Goal: Task Accomplishment & Management: Manage account settings

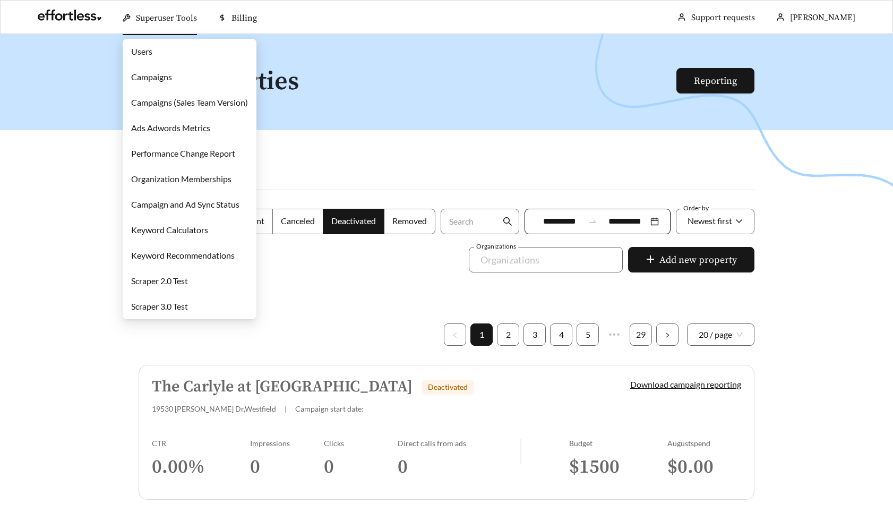
click at [152, 49] on link "Users" at bounding box center [141, 51] width 21 height 10
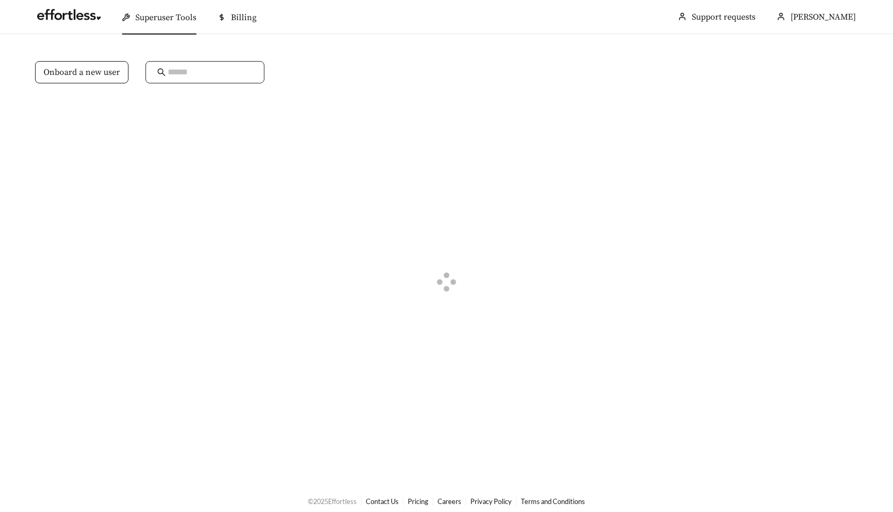
click at [182, 74] on input "text" at bounding box center [210, 72] width 85 height 13
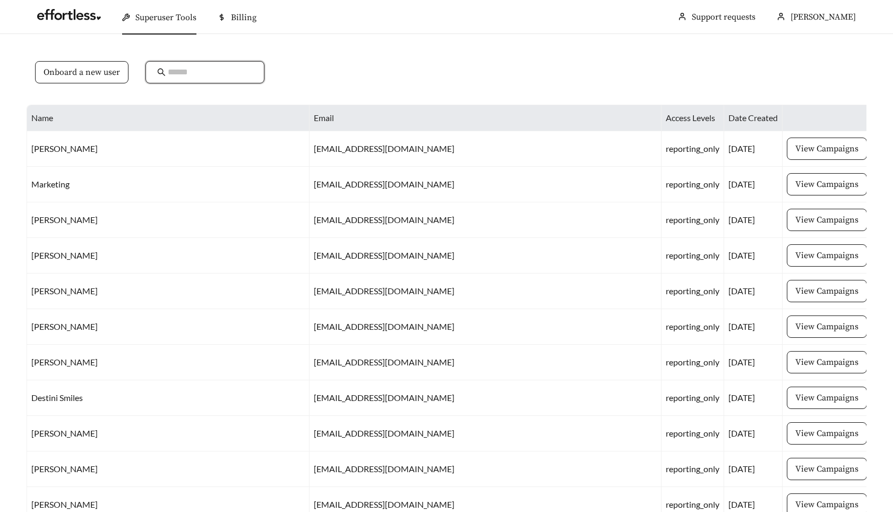
paste input "**********"
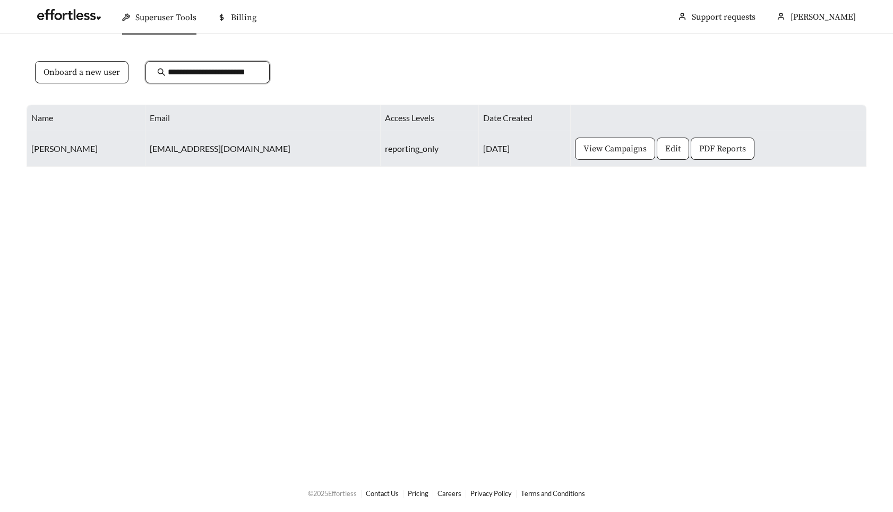
type input "**********"
click at [611, 156] on button "View Campaigns" at bounding box center [615, 149] width 80 height 22
click at [657, 156] on button "Edit" at bounding box center [673, 149] width 32 height 22
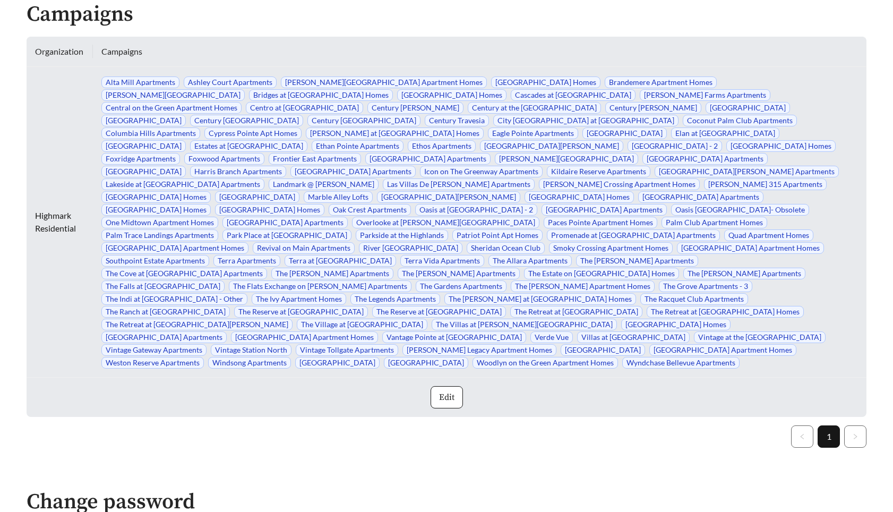
scroll to position [313, 0]
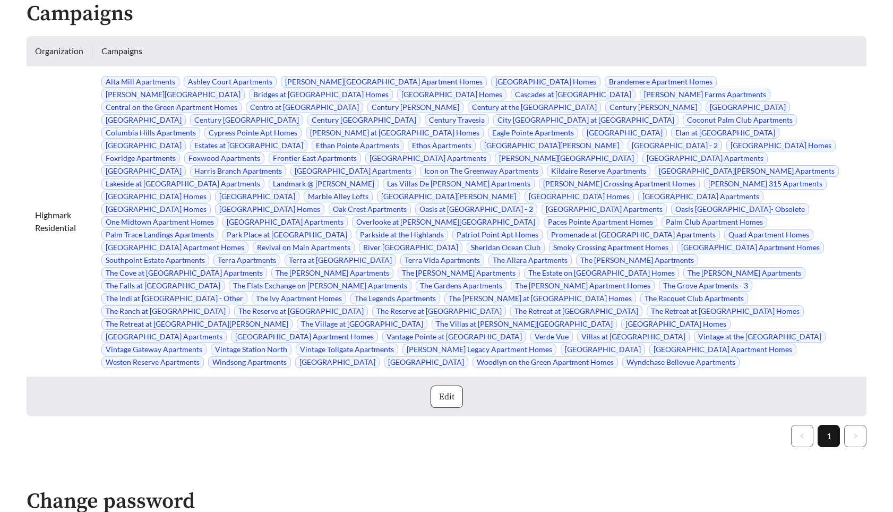
click at [452, 390] on span "Edit" at bounding box center [446, 396] width 15 height 13
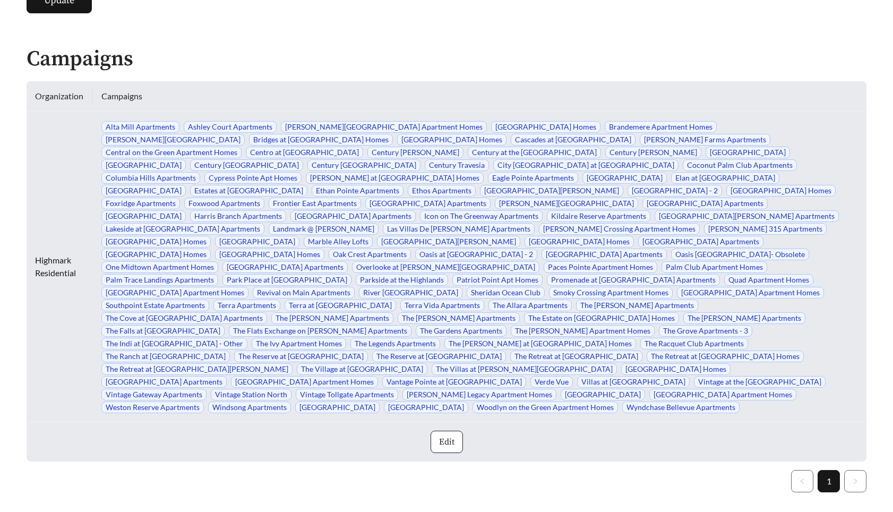
scroll to position [0, 0]
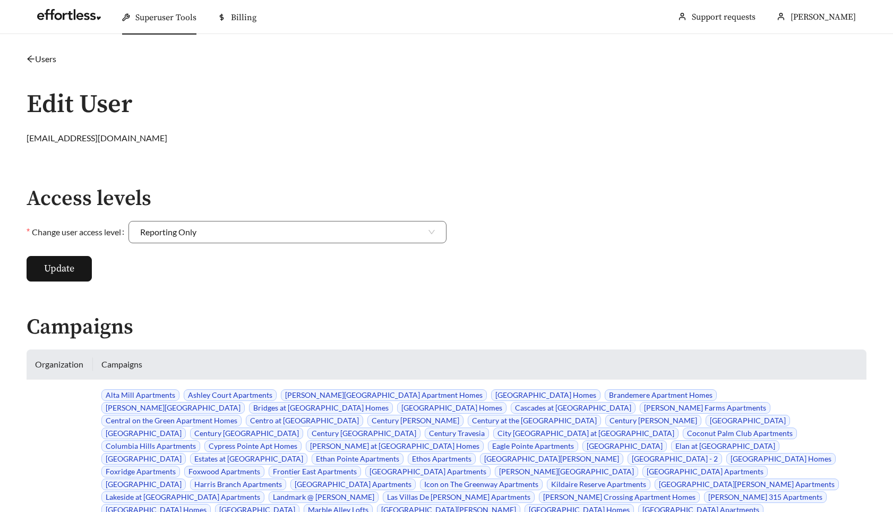
click at [30, 59] on icon "arrow-left" at bounding box center [31, 59] width 8 height 8
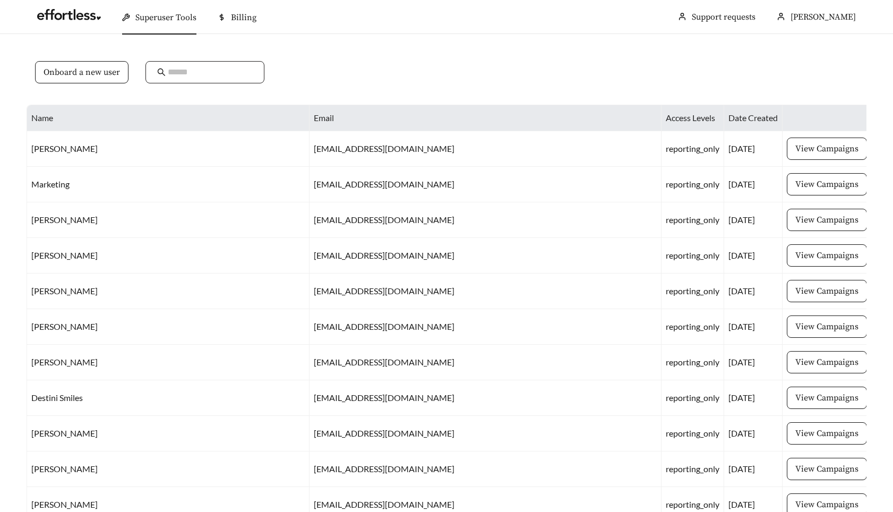
click at [224, 67] on input "text" at bounding box center [210, 72] width 85 height 13
paste input "**********"
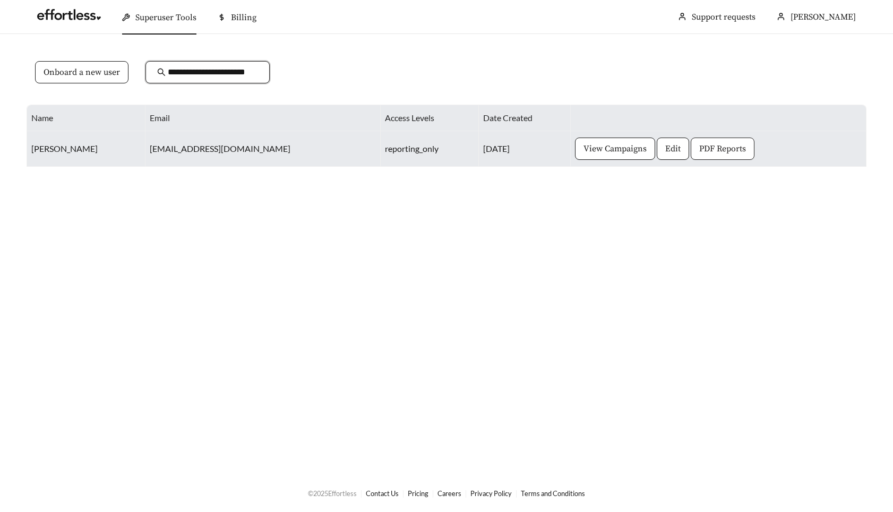
type input "**********"
click at [700, 153] on span "PDF Reports" at bounding box center [722, 148] width 47 height 13
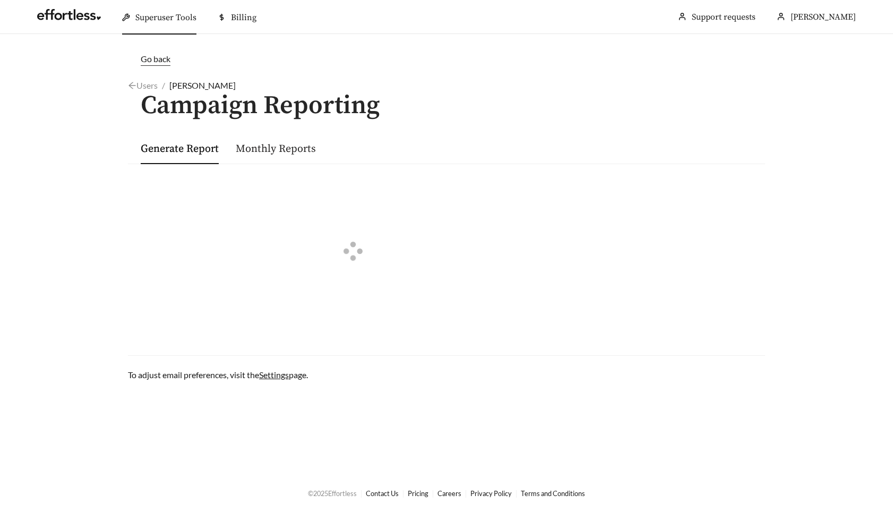
click at [262, 146] on link "Monthly Reports" at bounding box center [276, 148] width 80 height 13
click at [192, 147] on link "Generate Report" at bounding box center [180, 148] width 78 height 13
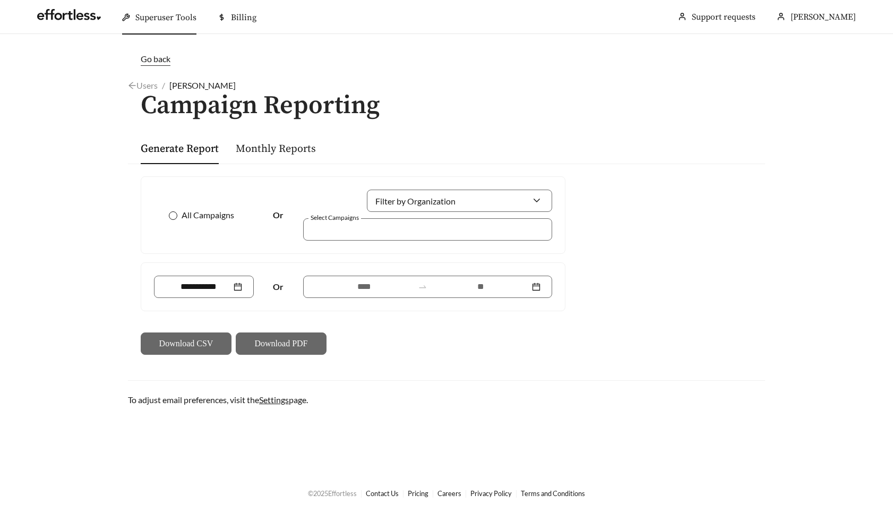
click at [203, 215] on span "All Campaigns" at bounding box center [207, 215] width 61 height 13
click at [192, 297] on div at bounding box center [204, 287] width 100 height 22
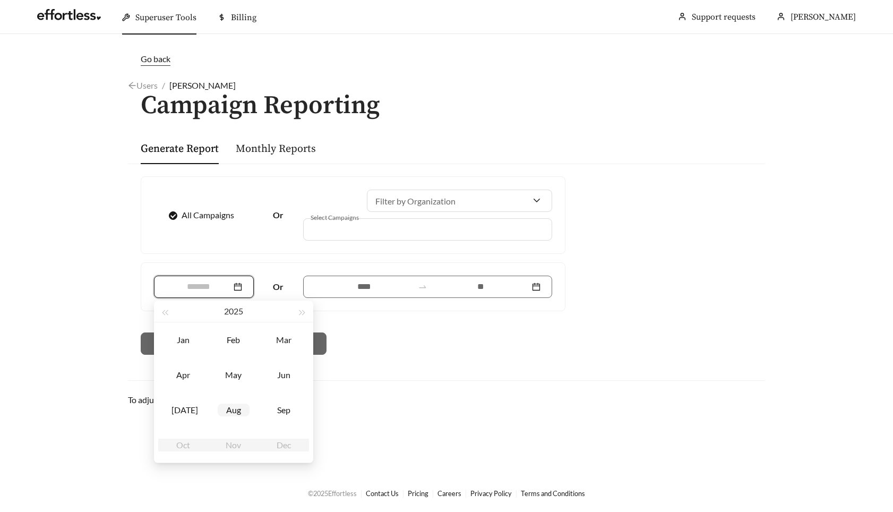
click at [242, 405] on div "Aug" at bounding box center [234, 410] width 32 height 13
type input "*******"
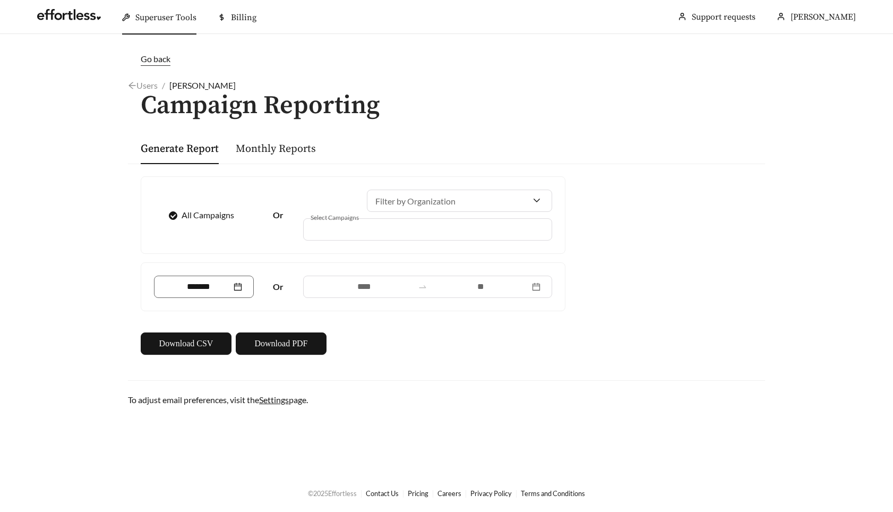
click at [405, 379] on div "Go back Users / Lauren Gummelt / Campaign Reporting Generate Report Monthly Rep…" at bounding box center [446, 230] width 659 height 354
click at [290, 343] on span "Download PDF" at bounding box center [280, 343] width 53 height 13
click at [101, 242] on main "Go back Users / Lauren Gummelt / Campaign Reporting Generate Report Monthly Rep…" at bounding box center [446, 254] width 893 height 440
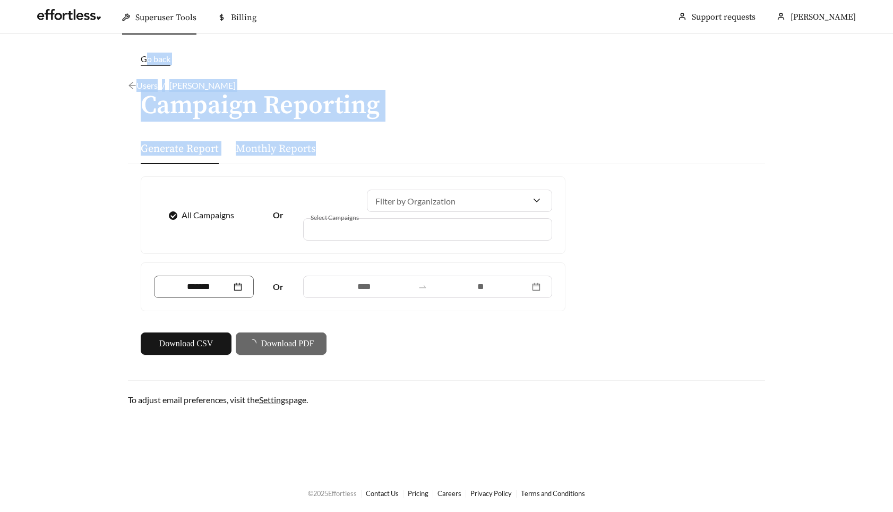
drag, startPoint x: 116, startPoint y: 49, endPoint x: 378, endPoint y: 150, distance: 280.1
click at [378, 150] on main "Go back Users / Lauren Gummelt / Campaign Reporting Generate Report Monthly Rep…" at bounding box center [446, 254] width 893 height 440
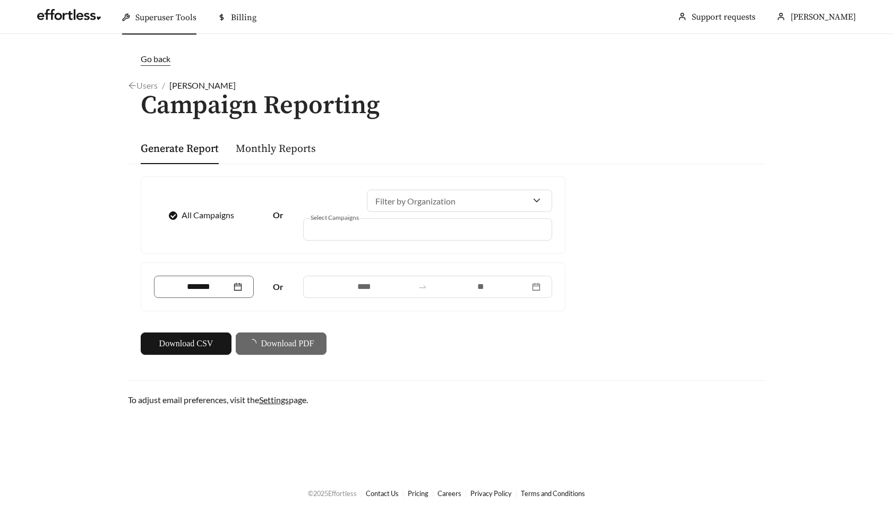
click at [637, 371] on div "Go back Users / Lauren Gummelt / Campaign Reporting Generate Report Monthly Rep…" at bounding box center [446, 230] width 659 height 354
drag, startPoint x: 608, startPoint y: 126, endPoint x: 487, endPoint y: 174, distance: 129.5
click at [0, 0] on section "Superuser Tools Billing John Beck Support requests More Go back Users / Lauren …" at bounding box center [446, 256] width 893 height 512
drag, startPoint x: 32, startPoint y: 114, endPoint x: 754, endPoint y: 4, distance: 730.1
click at [0, 0] on section "Superuser Tools Billing John Beck Support requests More Go back Users / Lauren …" at bounding box center [446, 256] width 893 height 512
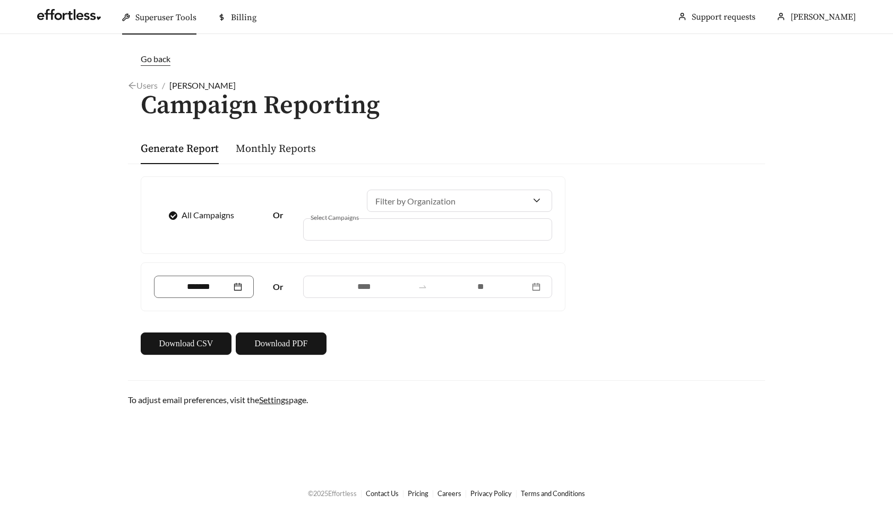
click at [757, 240] on div "All Campaigns Or Filter by Organization Select Campaigns ******* Or Download CS…" at bounding box center [446, 266] width 637 height 204
click at [596, 90] on div "Users / Lauren Gummelt /" at bounding box center [446, 85] width 637 height 13
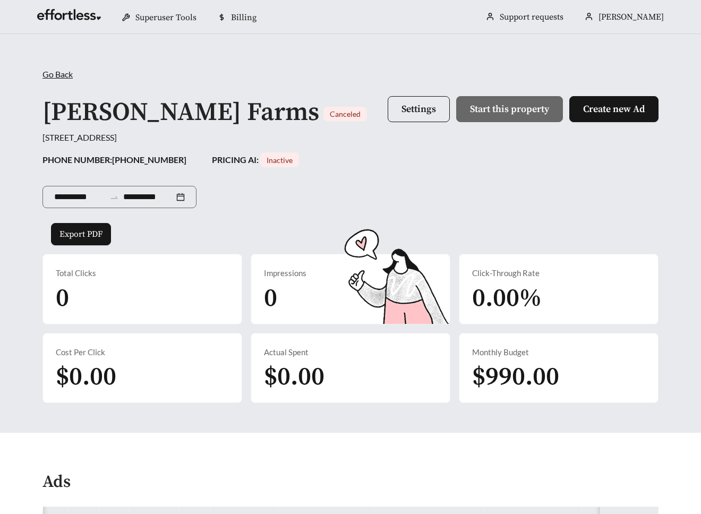
click at [473, 202] on div "**********" at bounding box center [350, 195] width 616 height 56
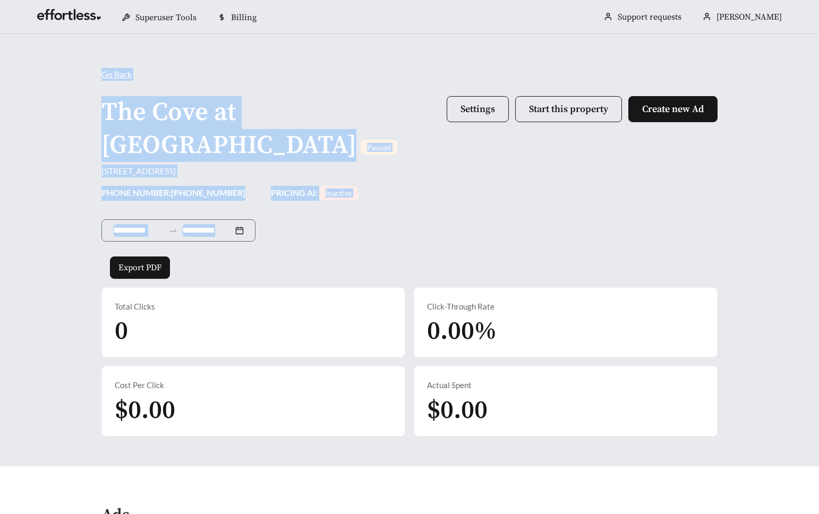
drag, startPoint x: 54, startPoint y: 61, endPoint x: 383, endPoint y: 235, distance: 372.7
click at [383, 235] on div "**********" at bounding box center [409, 250] width 819 height 432
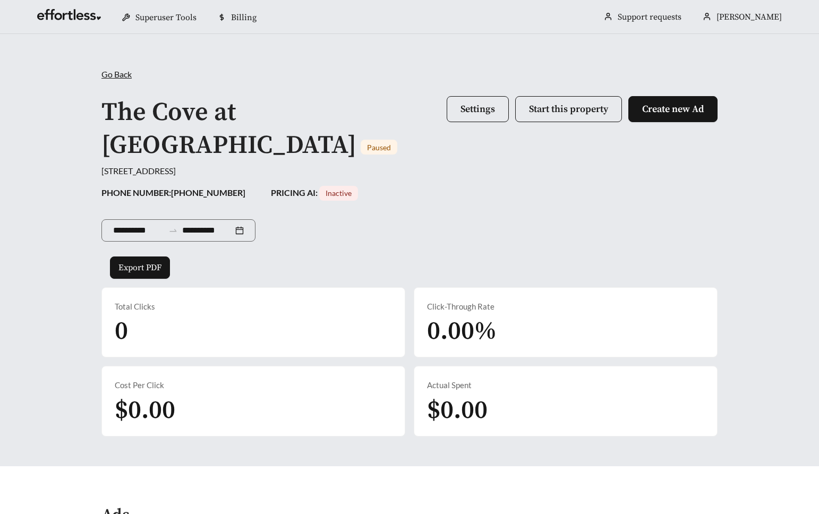
click at [383, 235] on div "**********" at bounding box center [409, 229] width 616 height 56
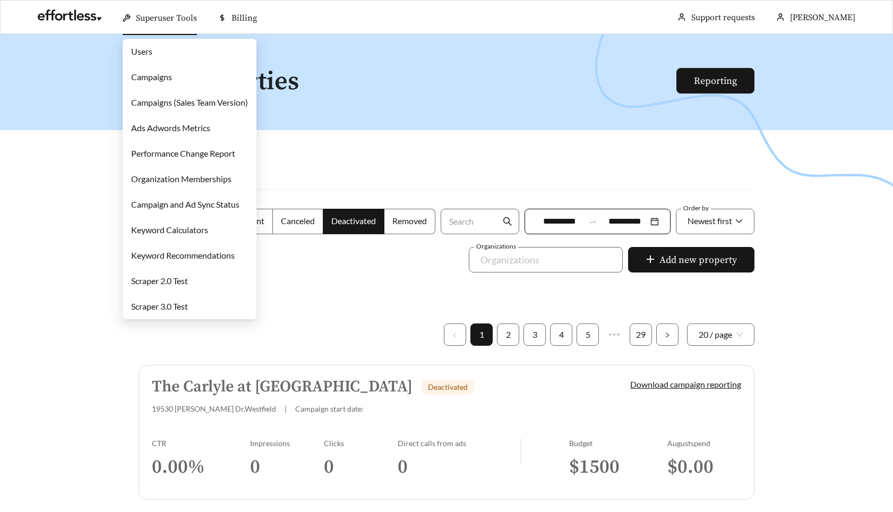
click at [152, 55] on link "Users" at bounding box center [141, 51] width 21 height 10
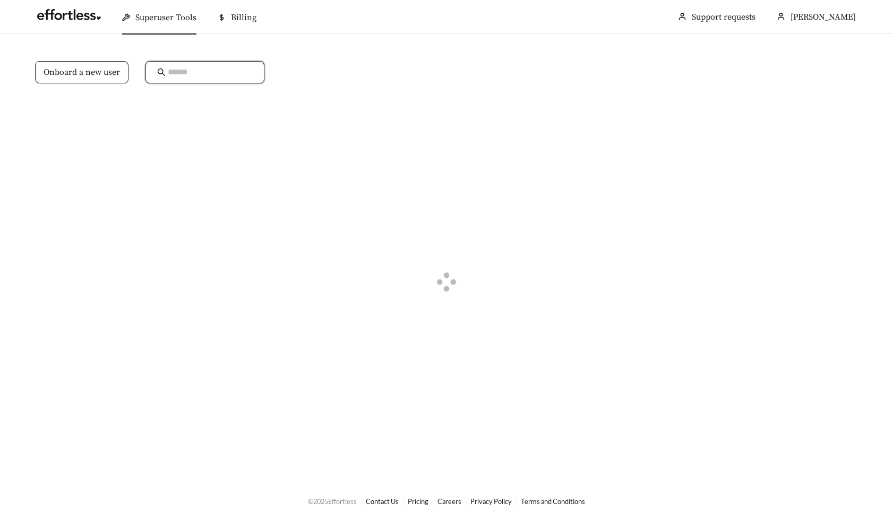
click at [194, 73] on input "text" at bounding box center [210, 72] width 85 height 13
type input "*****"
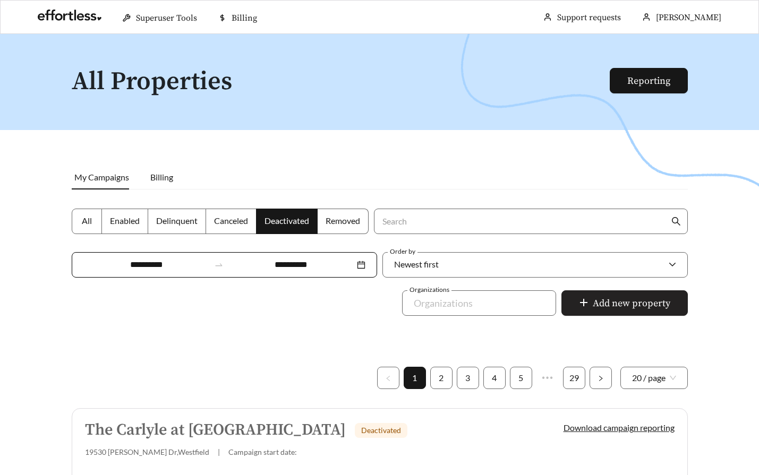
click at [612, 306] on span "Add new property" at bounding box center [632, 303] width 78 height 14
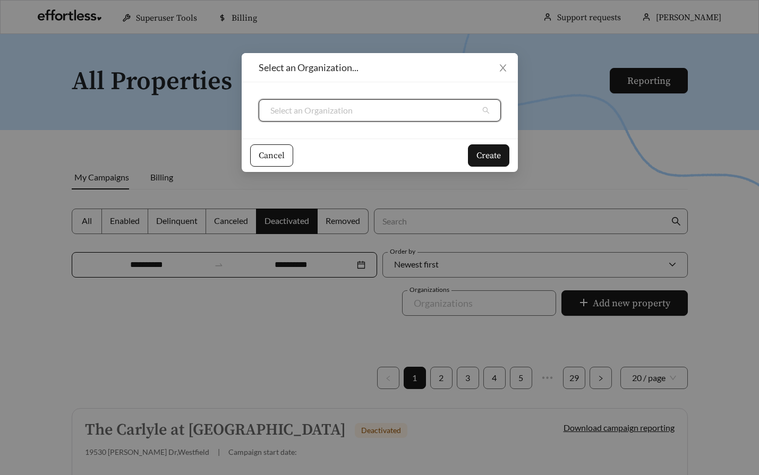
click at [355, 105] on input "search" at bounding box center [375, 110] width 210 height 21
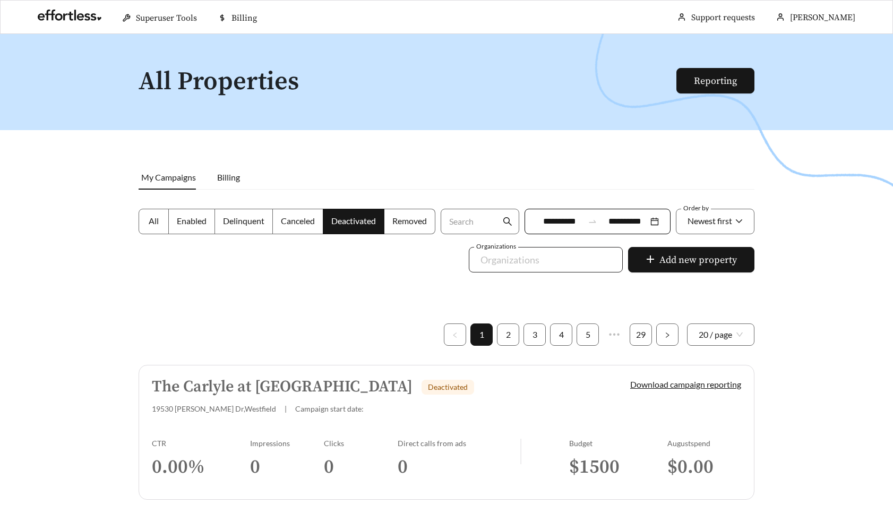
click at [544, 266] on div at bounding box center [539, 259] width 130 height 17
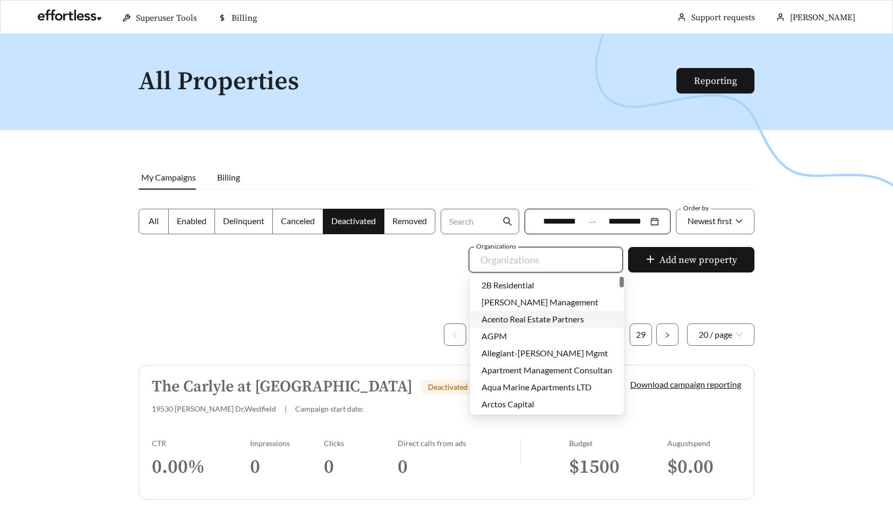
click at [534, 317] on span "Acento Real Estate Partners" at bounding box center [533, 319] width 103 height 10
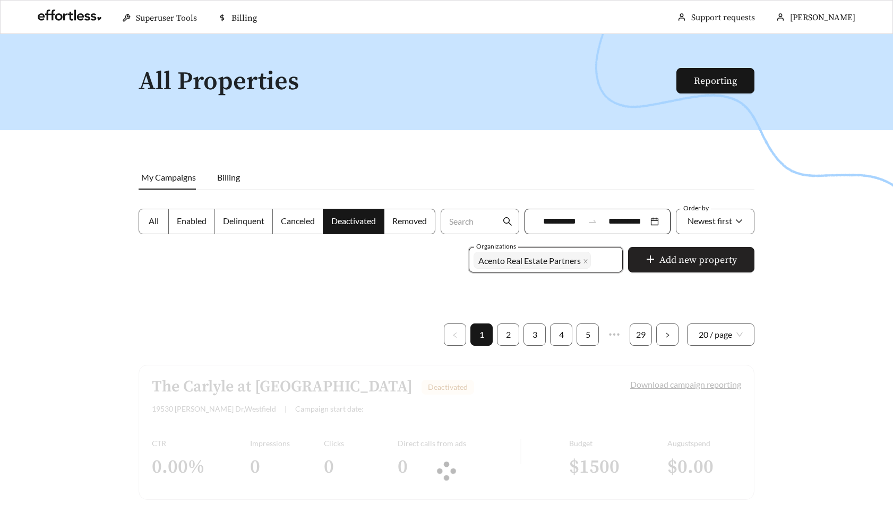
click at [666, 262] on span "Add new property" at bounding box center [699, 260] width 78 height 14
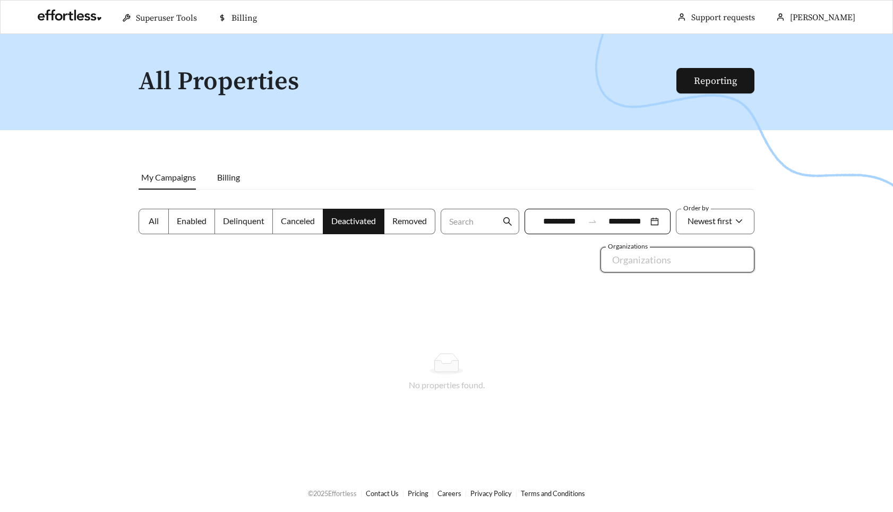
click at [564, 258] on div at bounding box center [446, 290] width 893 height 512
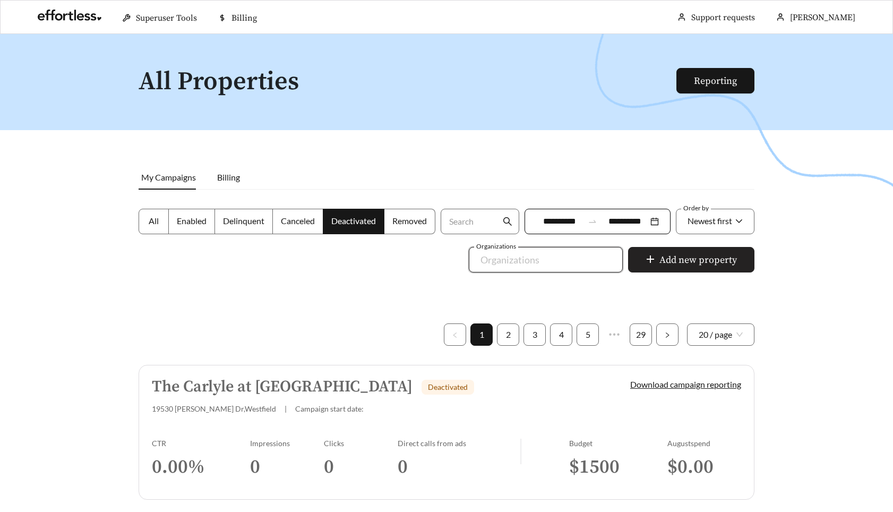
click at [660, 257] on button "Add new property" at bounding box center [691, 259] width 126 height 25
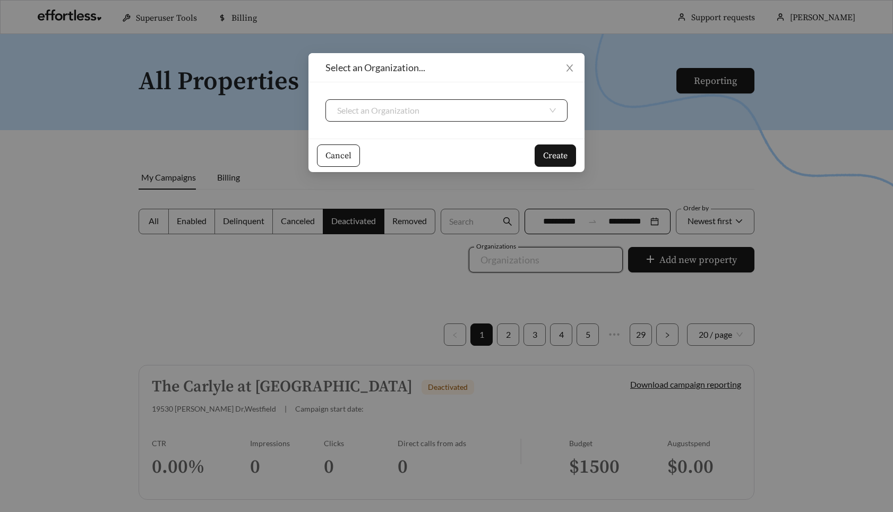
click at [518, 110] on input "search" at bounding box center [442, 110] width 210 height 21
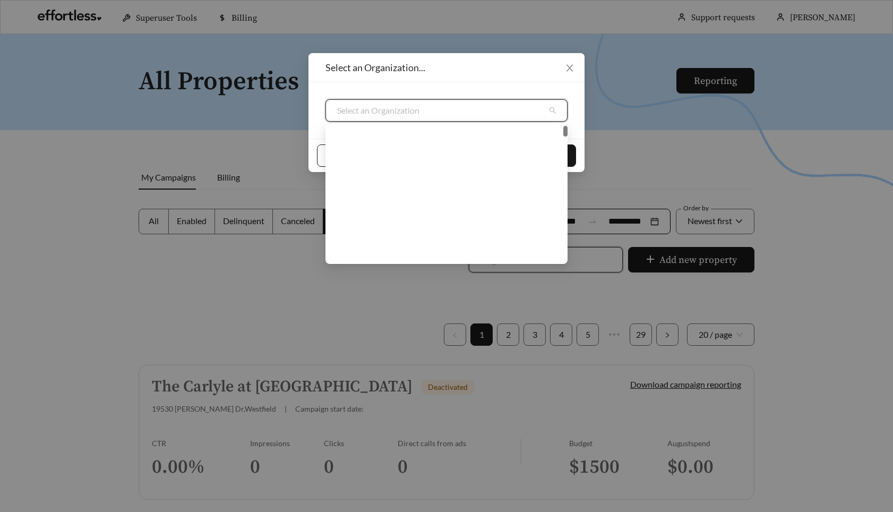
scroll to position [412, 0]
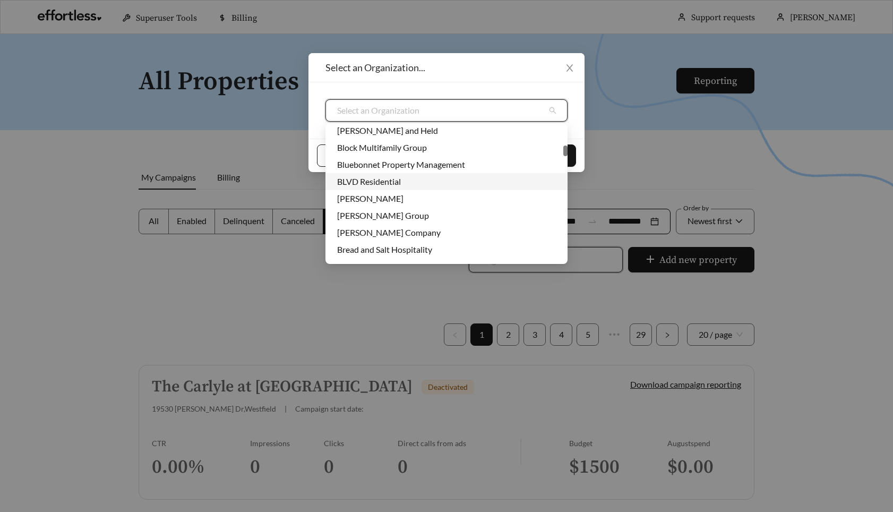
click at [395, 185] on div "BLVD Residential" at bounding box center [446, 182] width 219 height 12
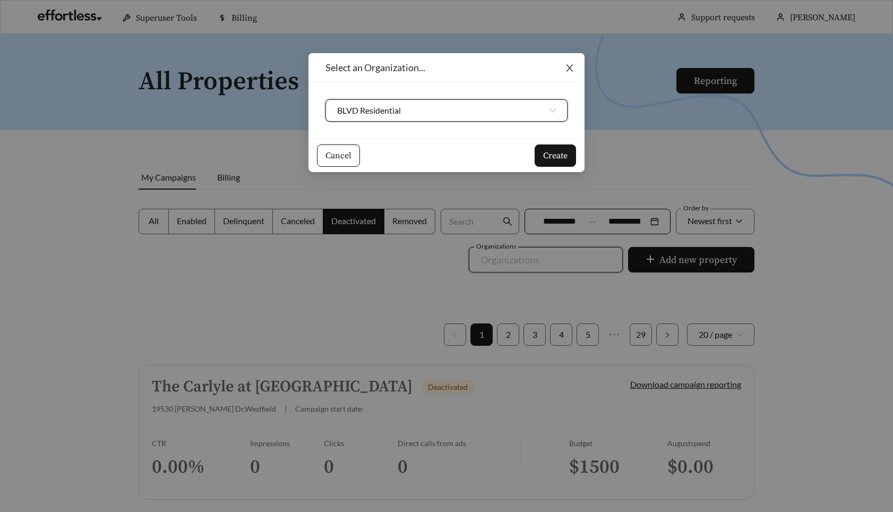
click at [574, 66] on icon "close" at bounding box center [570, 68] width 10 height 10
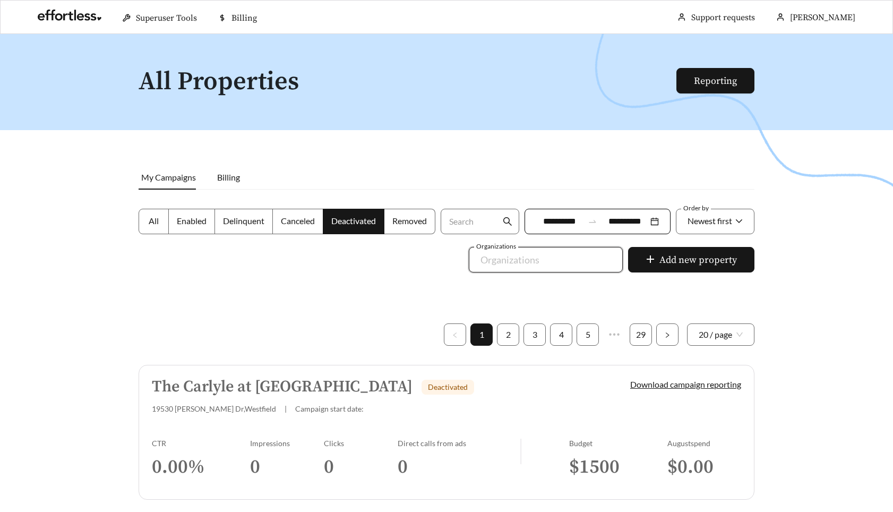
click at [557, 84] on h1 "All Properties" at bounding box center [408, 82] width 539 height 28
click at [546, 136] on div at bounding box center [446, 290] width 893 height 512
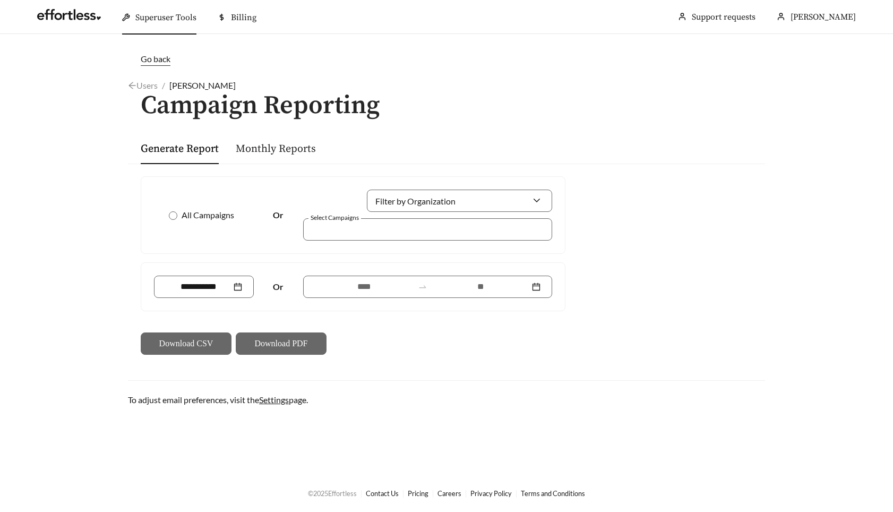
click at [274, 153] on link "Monthly Reports" at bounding box center [276, 148] width 80 height 13
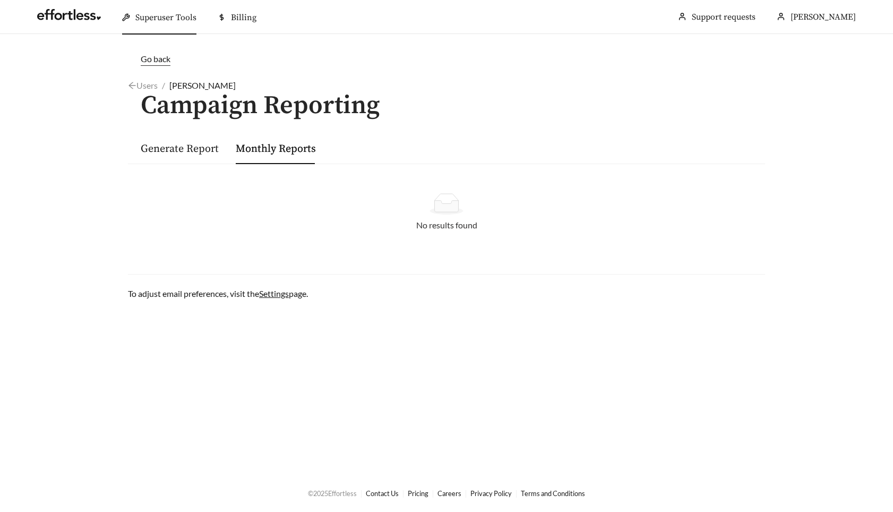
click at [576, 129] on div "Go back Users / [PERSON_NAME] / Campaign Reporting Generate Report Monthly Repo…" at bounding box center [446, 176] width 659 height 247
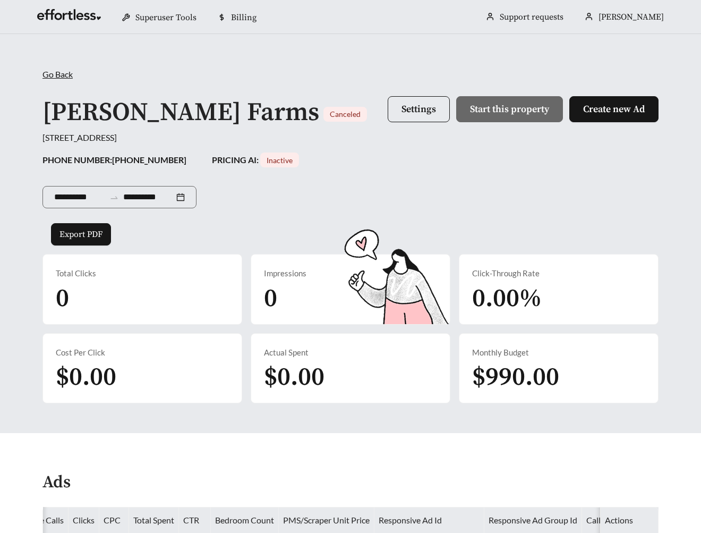
scroll to position [0, 252]
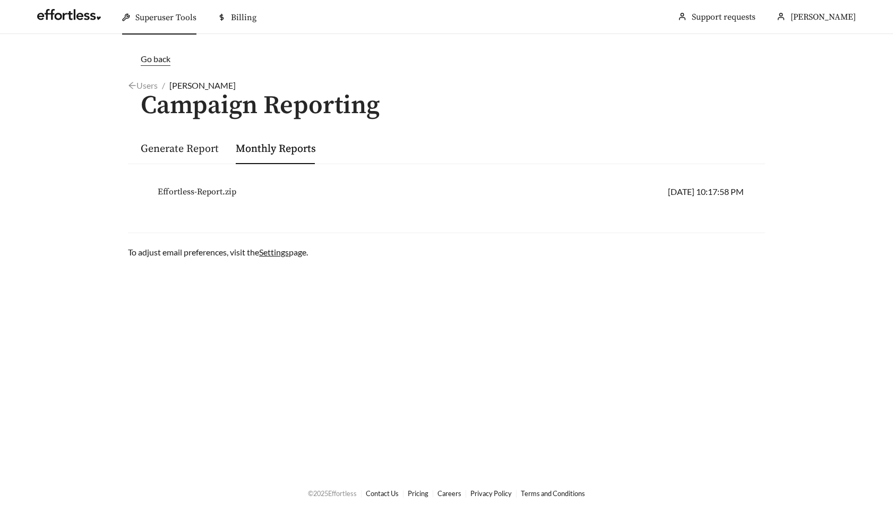
click at [519, 123] on div "Go back Users / [PERSON_NAME] / Campaign Reporting Generate Report Monthly Repo…" at bounding box center [446, 156] width 659 height 206
click at [210, 190] on span "Effortless-Report.zip" at bounding box center [197, 191] width 79 height 13
click at [121, 87] on div "Go back Users / Lance Palpallatoc / Campaign Reporting Generate Report Monthly …" at bounding box center [446, 156] width 659 height 206
click at [94, 92] on main "Go back Users / Lance Palpallatoc / Campaign Reporting Generate Report Monthly …" at bounding box center [446, 254] width 893 height 440
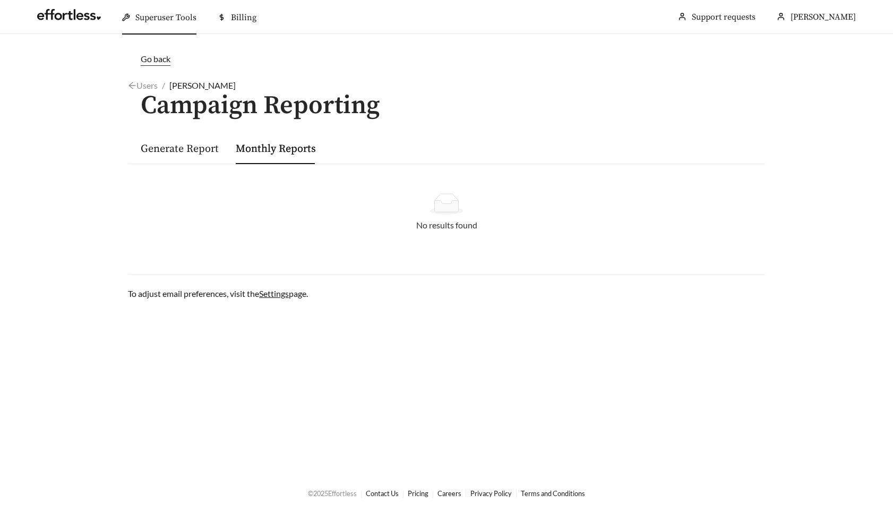
click at [69, 196] on main "Go back Users / [PERSON_NAME] / Campaign Reporting Generate Report Monthly Repo…" at bounding box center [446, 254] width 893 height 440
